Goal: Navigation & Orientation: Find specific page/section

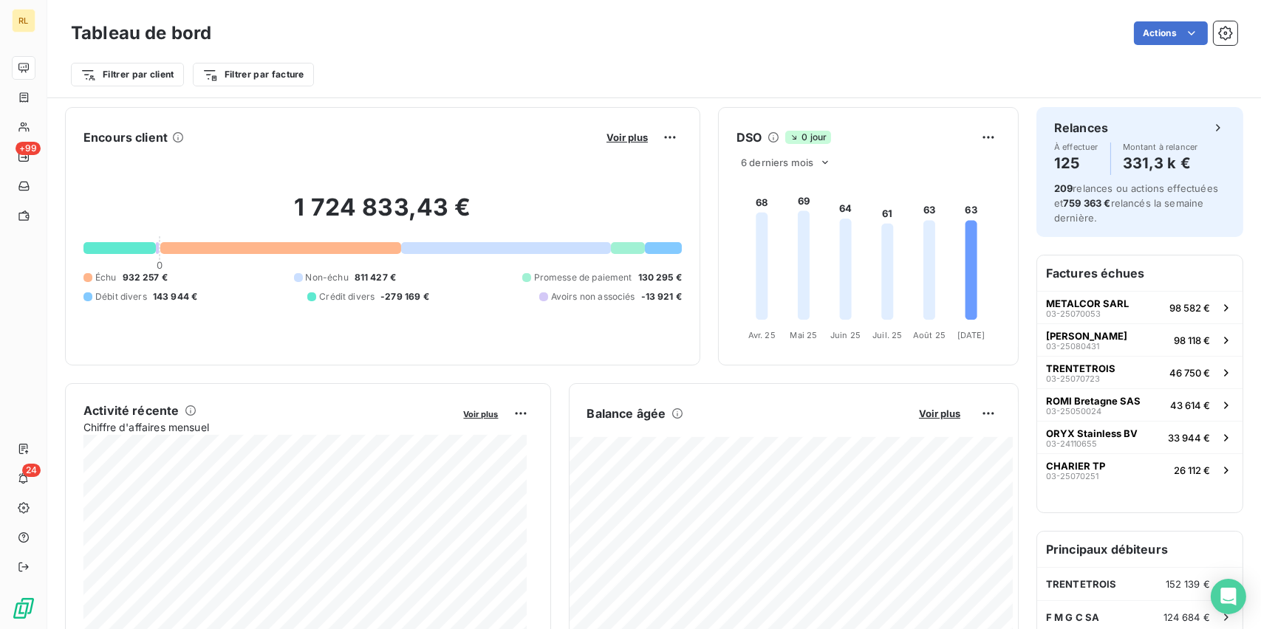
scroll to position [74, 0]
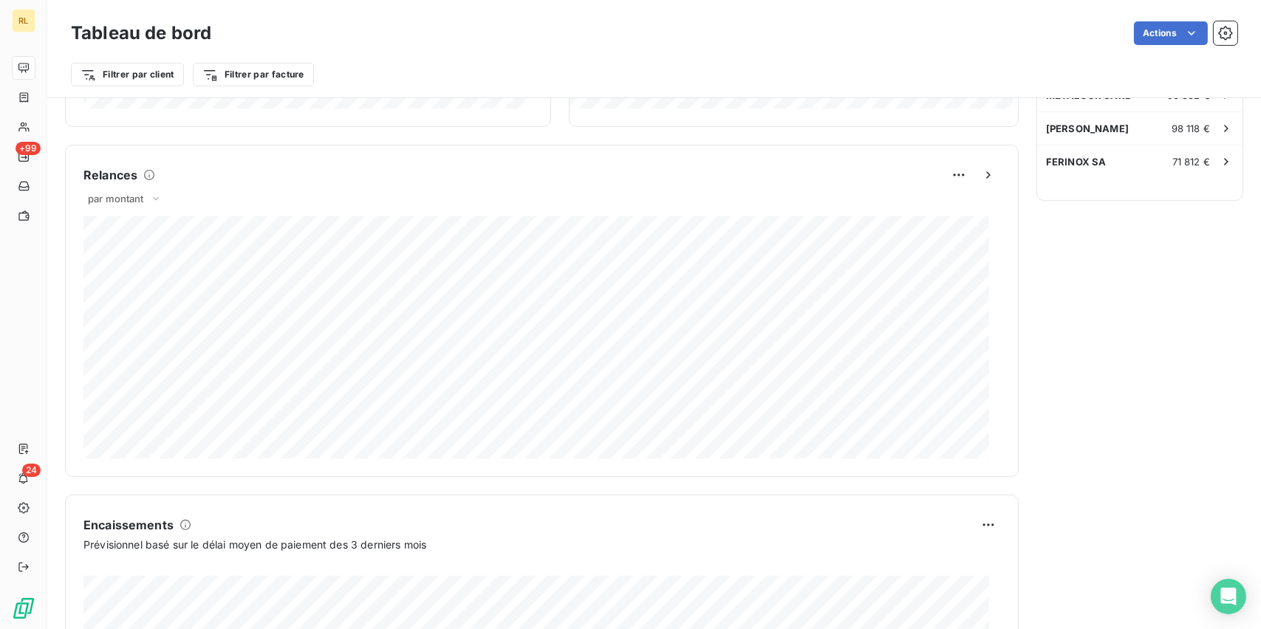
scroll to position [219, 0]
